Goal: Task Accomplishment & Management: Manage account settings

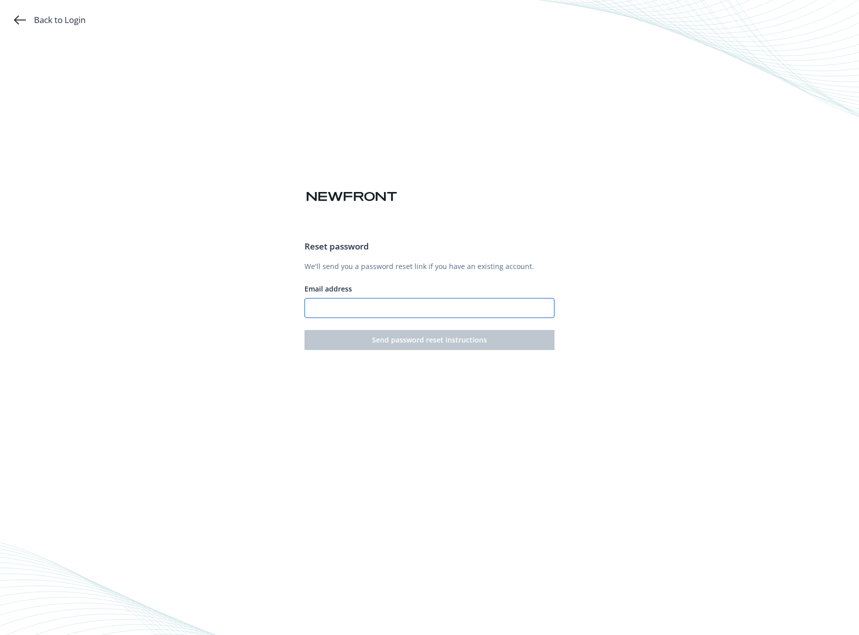
drag, startPoint x: 0, startPoint y: 0, endPoint x: 379, endPoint y: 312, distance: 490.7
click at [379, 312] on input "Email address" at bounding box center [429, 308] width 250 height 20
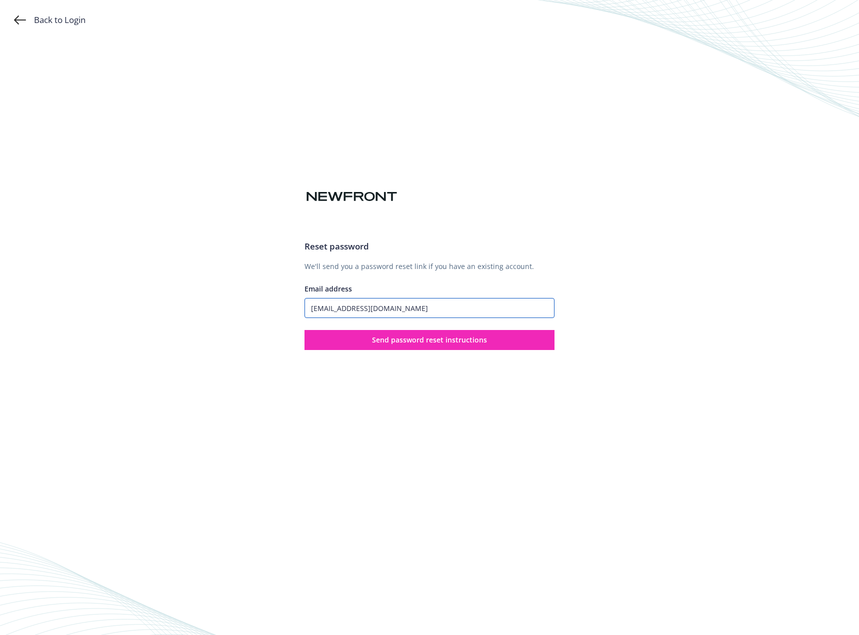
drag, startPoint x: 426, startPoint y: 303, endPoint x: 244, endPoint y: 294, distance: 182.1
click at [244, 294] on div "Back to Login Reset password We'll send you a password reset link if you have a…" at bounding box center [429, 317] width 859 height 635
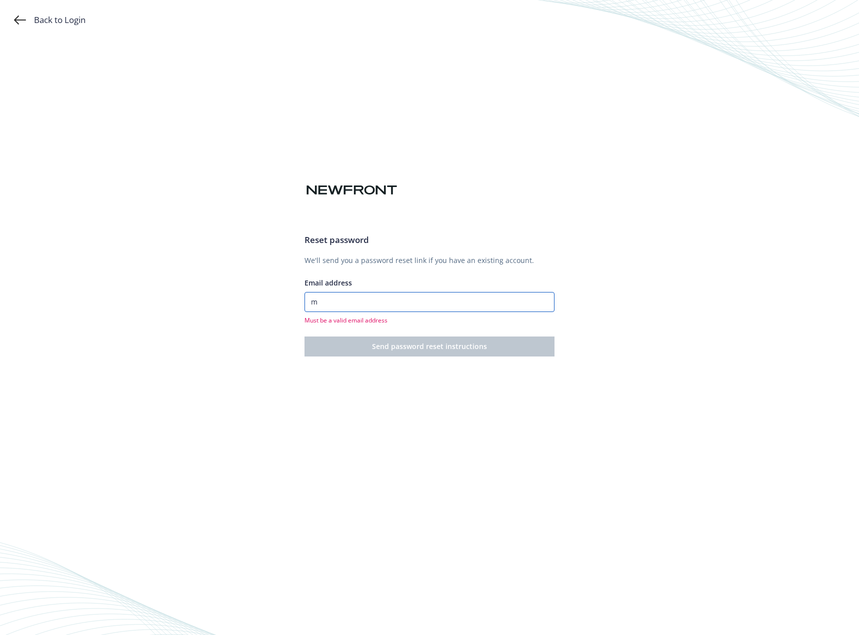
type input "[EMAIL_ADDRESS][DOMAIN_NAME]"
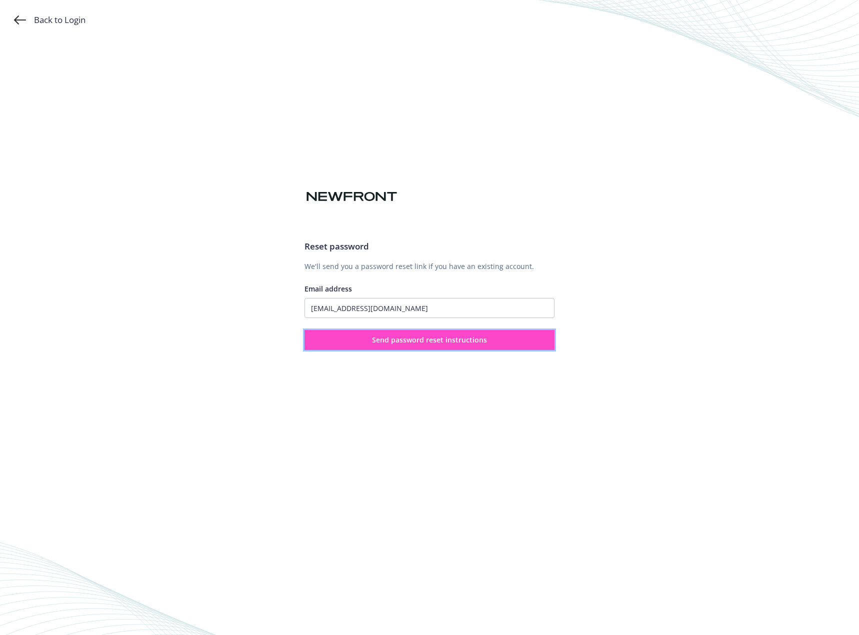
click at [385, 345] on button "Send password reset instructions" at bounding box center [429, 340] width 250 height 20
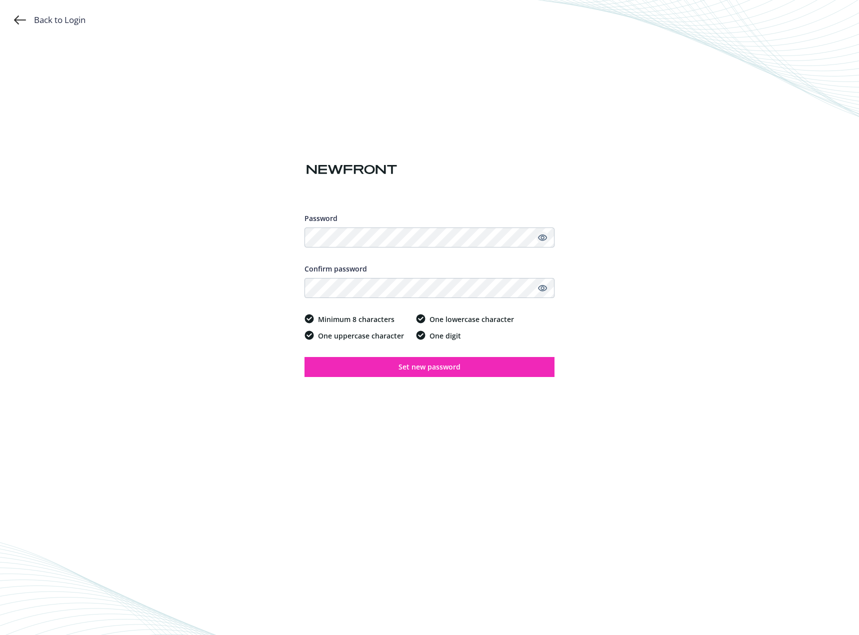
click at [546, 237] on icon "Show password" at bounding box center [542, 237] width 9 height 9
click at [546, 237] on icon "Hide password" at bounding box center [542, 237] width 12 height 12
click at [542, 287] on icon "Show password" at bounding box center [542, 287] width 9 height 9
click at [542, 287] on icon "Hide password" at bounding box center [542, 288] width 12 height 12
click at [496, 369] on button "Set new password" at bounding box center [429, 367] width 250 height 20
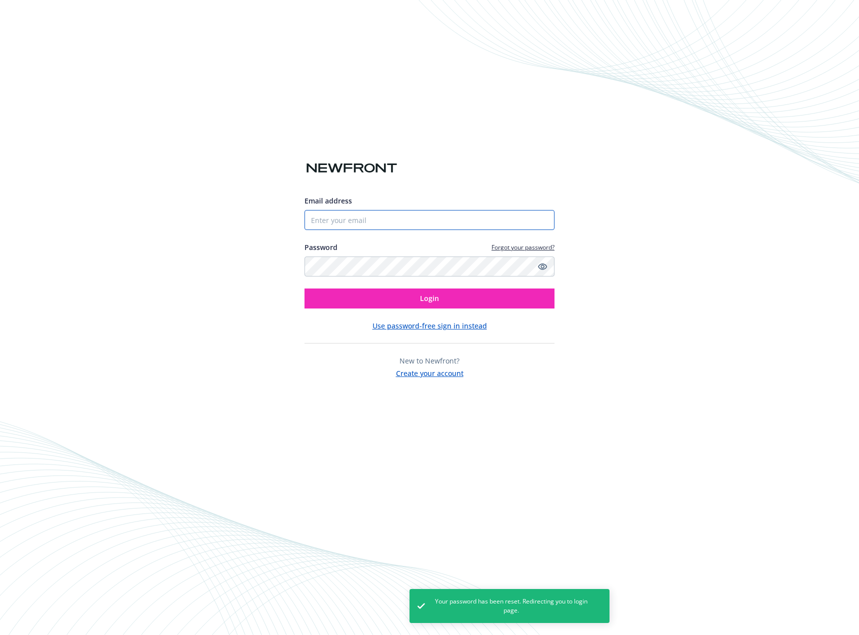
click at [470, 215] on input "Email address" at bounding box center [429, 220] width 250 height 20
type input "[EMAIL_ADDRESS][DOMAIN_NAME]"
click at [412, 300] on button "Login" at bounding box center [429, 298] width 250 height 20
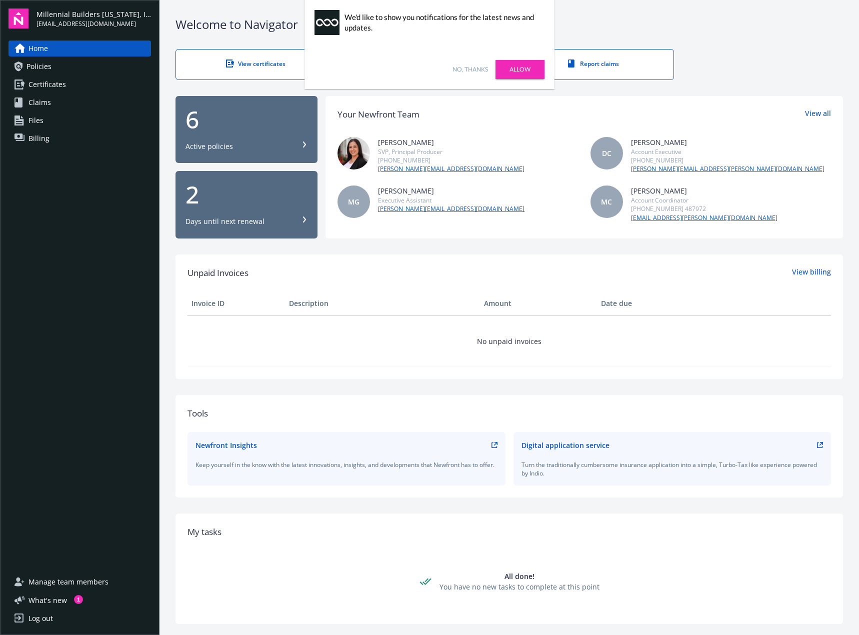
click at [39, 91] on span "Certificates" at bounding box center [46, 84] width 37 height 16
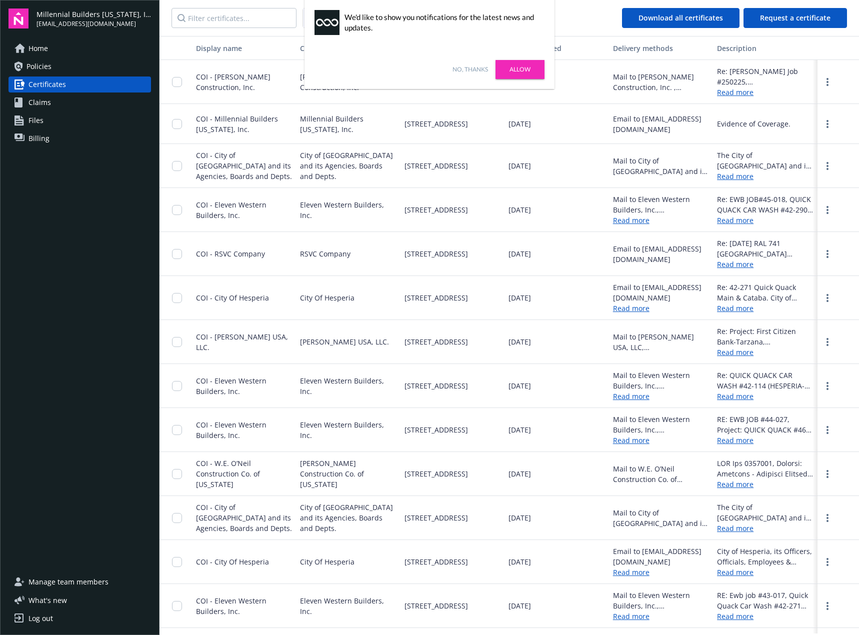
click at [480, 71] on link "No, thanks" at bounding box center [469, 69] width 35 height 9
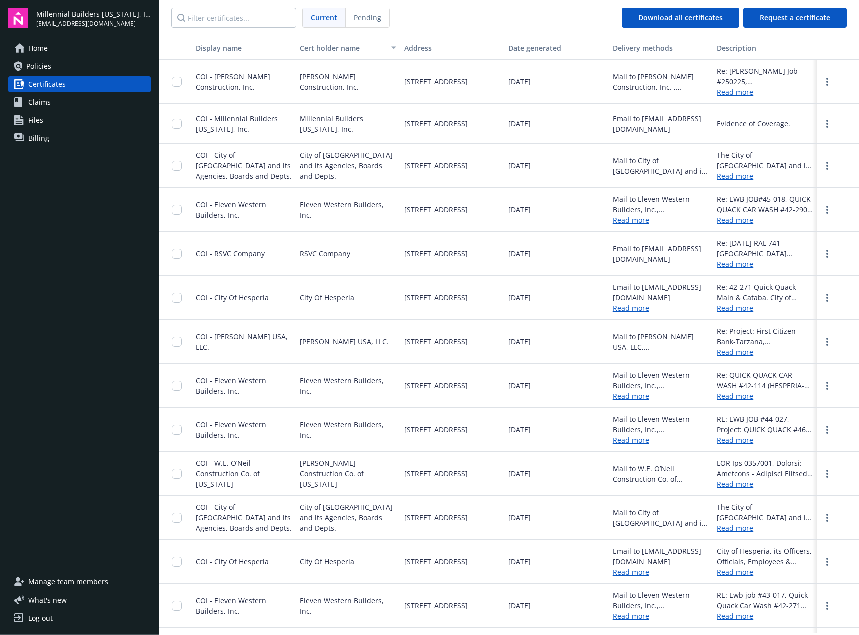
click at [824, 88] on div at bounding box center [837, 82] width 41 height 44
click at [821, 81] on link "more" at bounding box center [827, 82] width 12 height 12
click at [97, 70] on link "Policies" at bounding box center [79, 66] width 142 height 16
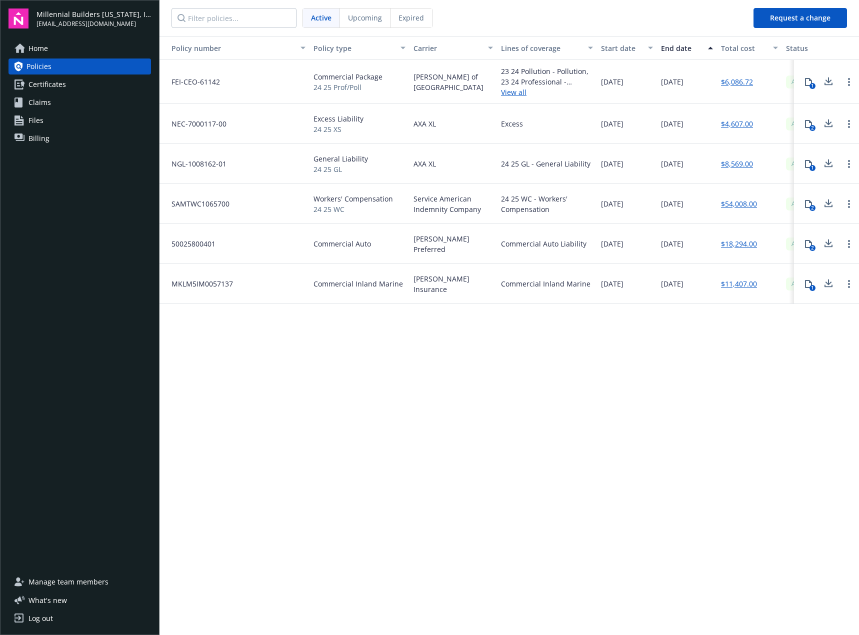
click at [388, 403] on div "Policy number Policy type Carrier Lines of coverage Start date End date Total c…" at bounding box center [508, 334] width 699 height 597
click at [37, 616] on div "Log out" at bounding box center [40, 618] width 24 height 16
